Goal: Information Seeking & Learning: Learn about a topic

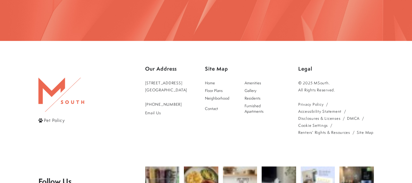
scroll to position [972, 0]
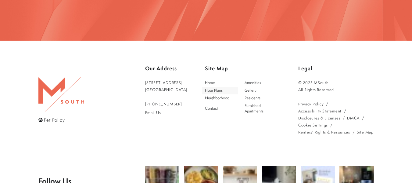
click at [222, 87] on span "Floor Plans" at bounding box center [214, 89] width 18 height 5
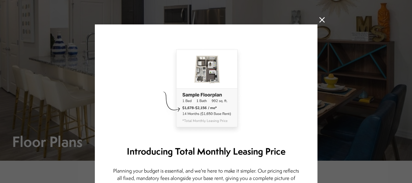
click at [319, 18] on icon at bounding box center [321, 19] width 5 height 5
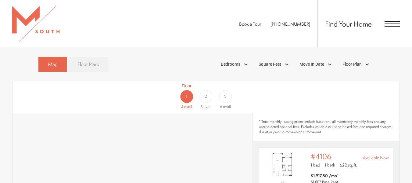
scroll to position [406, 0]
click at [205, 93] on span "2" at bounding box center [205, 96] width 2 height 6
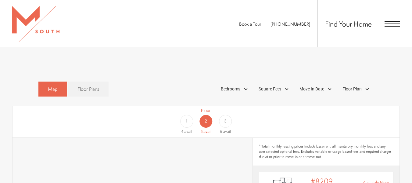
scroll to position [378, 0]
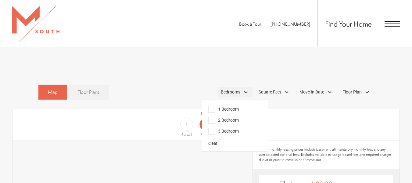
click at [240, 89] on span "Bedrooms" at bounding box center [231, 92] width 20 height 6
click at [210, 117] on span "2 Bedroom" at bounding box center [223, 120] width 30 height 7
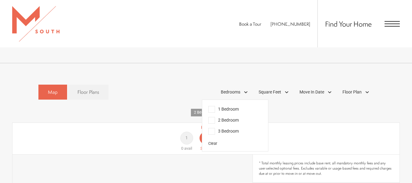
click at [272, 124] on div "Floor 1 0 avail Floor 2 3 avail Floor 3 3 avail" at bounding box center [370, 137] width 387 height 27
click at [308, 124] on div "Floor 1 0 avail Floor 2 3 avail Floor 3 3 avail" at bounding box center [370, 137] width 387 height 27
click at [240, 87] on div "Bedrooms" at bounding box center [235, 92] width 35 height 10
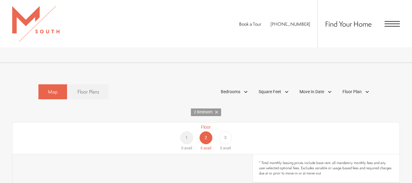
scroll to position [405, 0]
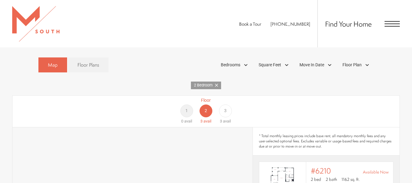
click at [219, 81] on link "2 Bedroom" at bounding box center [206, 85] width 30 height 8
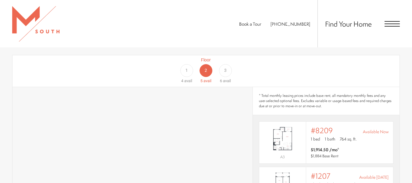
scroll to position [431, 0]
click at [183, 64] on div "1" at bounding box center [186, 70] width 13 height 13
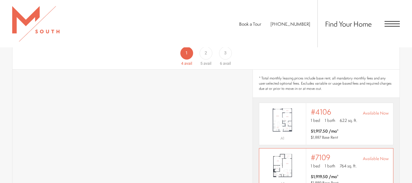
scroll to position [0, 0]
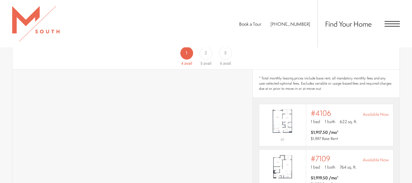
click at [225, 48] on div "3" at bounding box center [225, 53] width 13 height 13
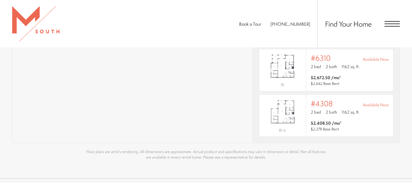
scroll to position [594, 0]
